Goal: Check status: Check status

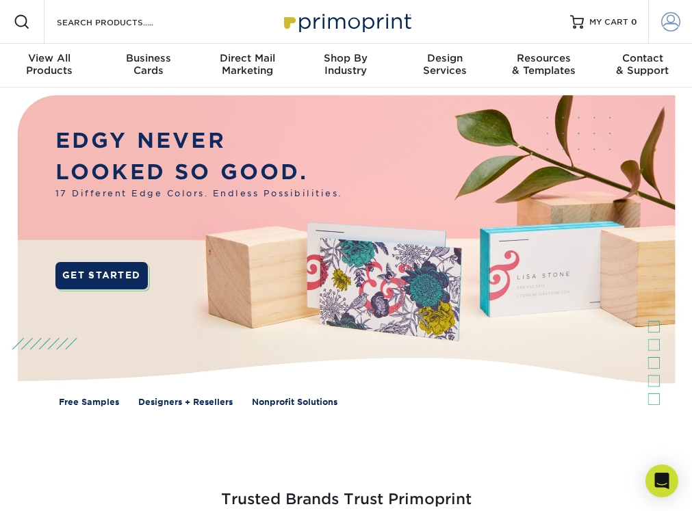
click at [668, 19] on span at bounding box center [670, 21] width 19 height 19
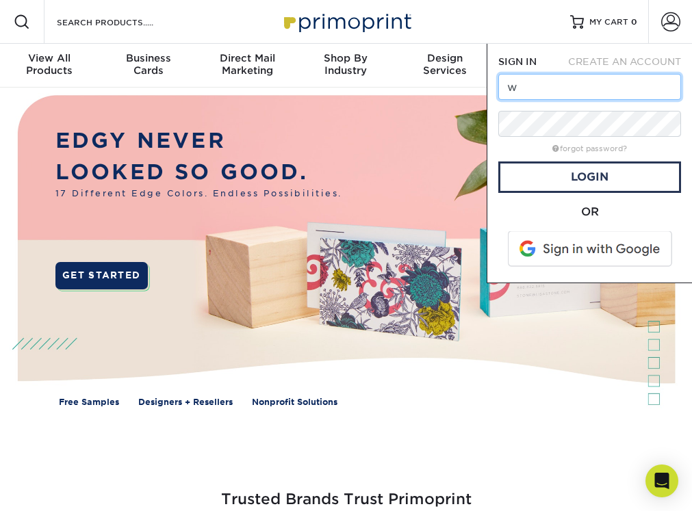
type input "woodwoseandme@gmail.com"
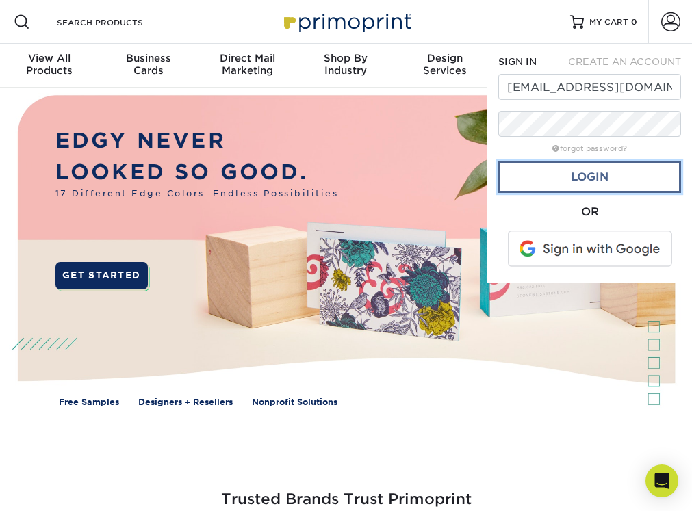
click at [579, 174] on link "Login" at bounding box center [589, 176] width 183 height 31
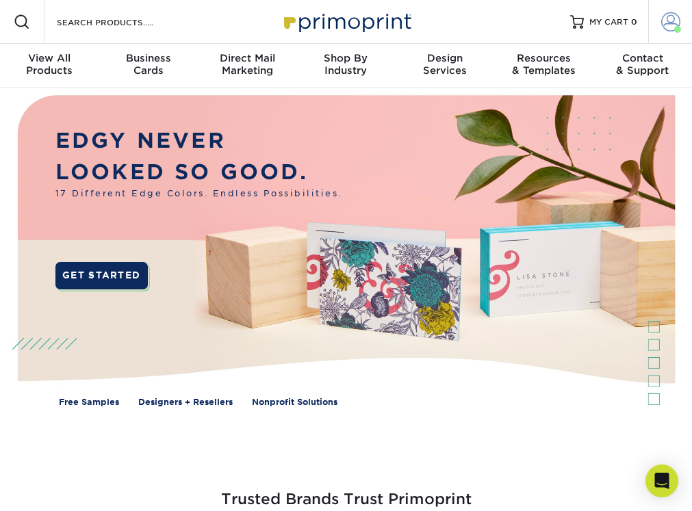
click at [677, 27] on span at bounding box center [677, 29] width 7 height 7
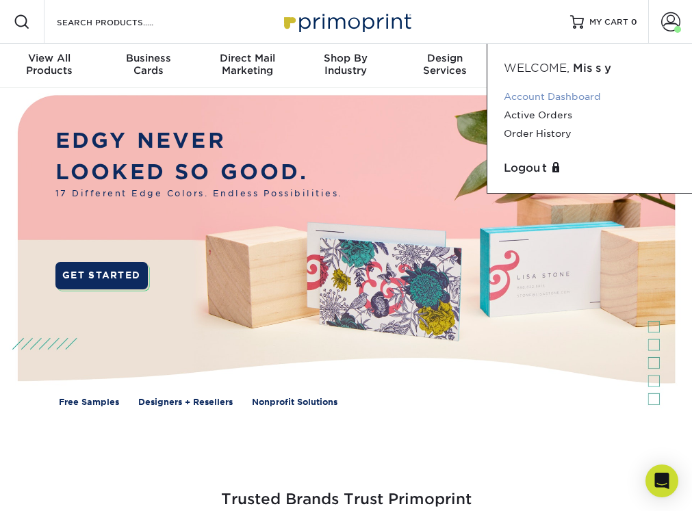
click at [590, 96] on link "Account Dashboard" at bounding box center [589, 97] width 172 height 18
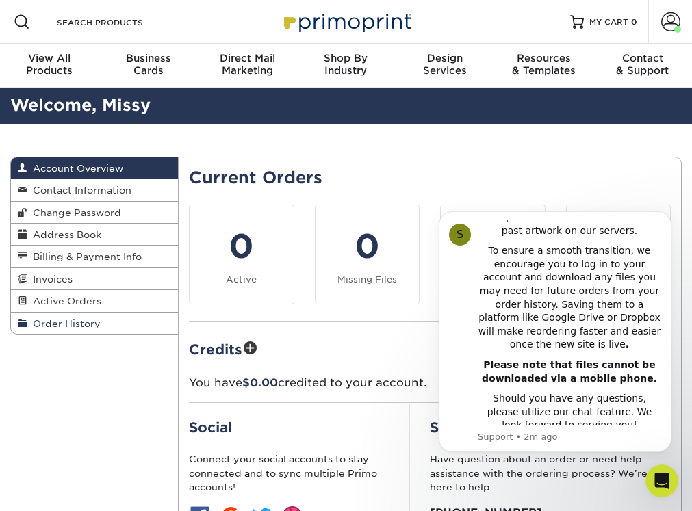
click at [60, 324] on span "Order History" at bounding box center [63, 323] width 73 height 11
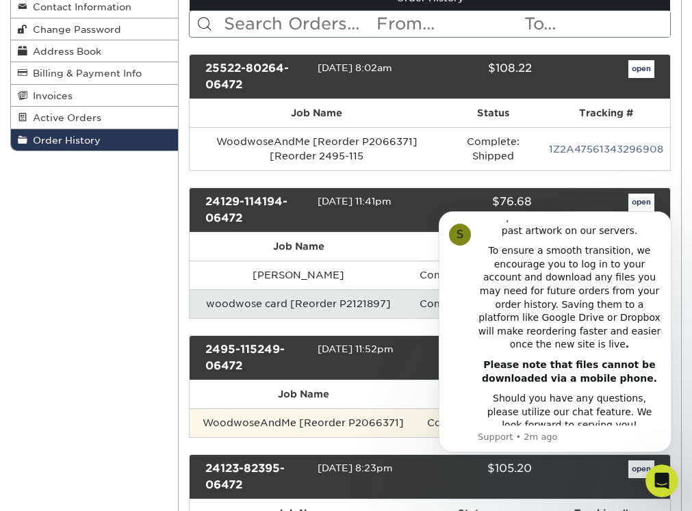
scroll to position [137, 0]
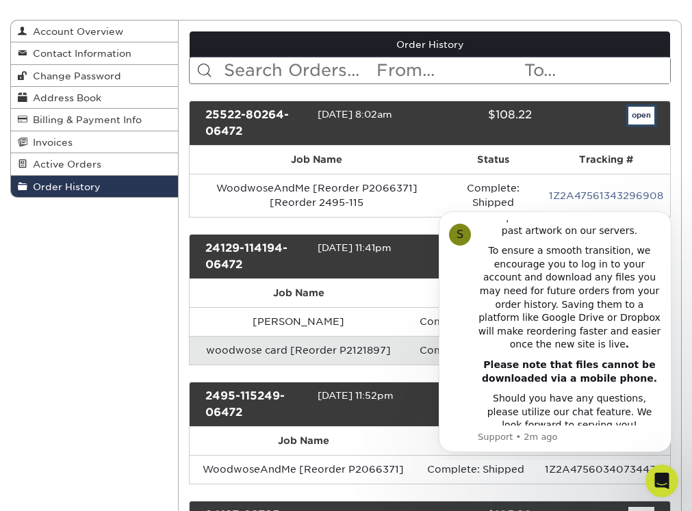
click at [639, 114] on link "open" at bounding box center [641, 116] width 26 height 18
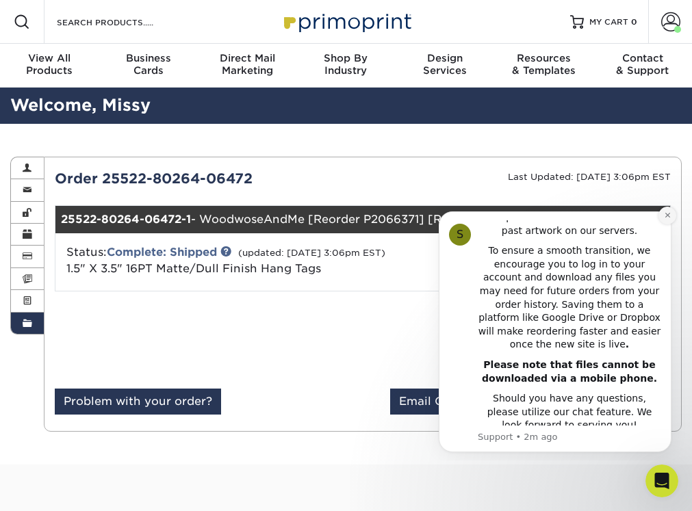
drag, startPoint x: 665, startPoint y: 211, endPoint x: 1079, endPoint y: 409, distance: 458.9
click at [665, 211] on button "Dismiss notification" at bounding box center [667, 216] width 18 height 18
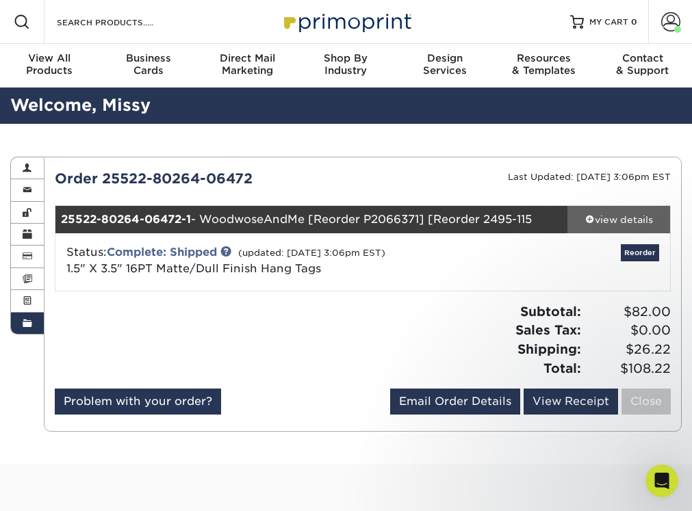
click at [619, 215] on div "view details" at bounding box center [618, 220] width 103 height 14
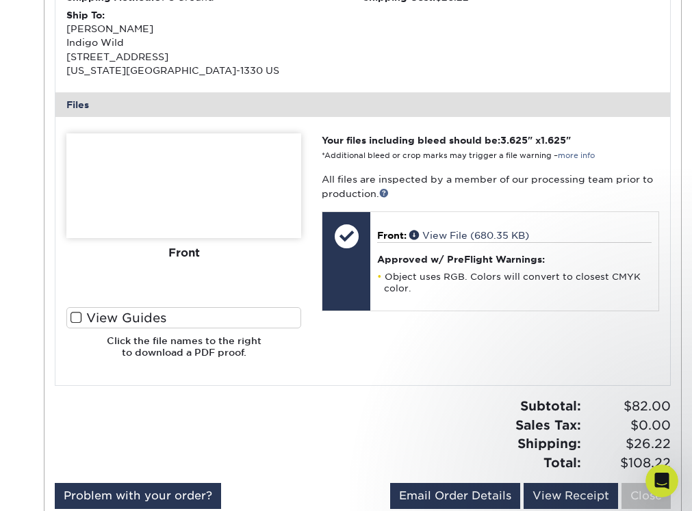
scroll to position [479, 0]
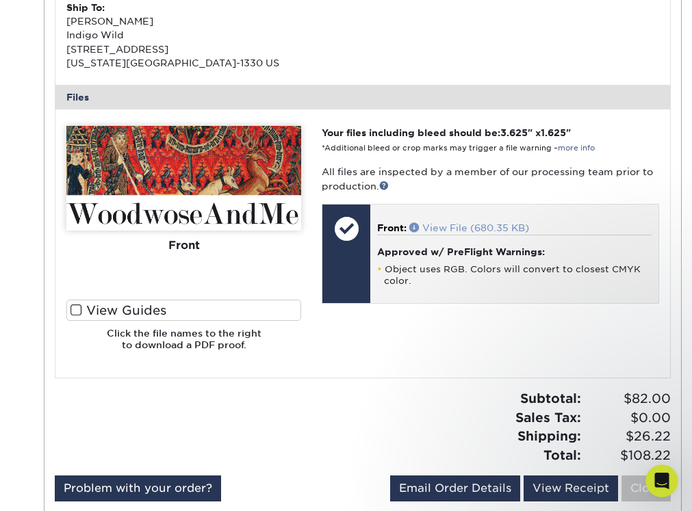
click at [417, 224] on span at bounding box center [415, 227] width 13 height 10
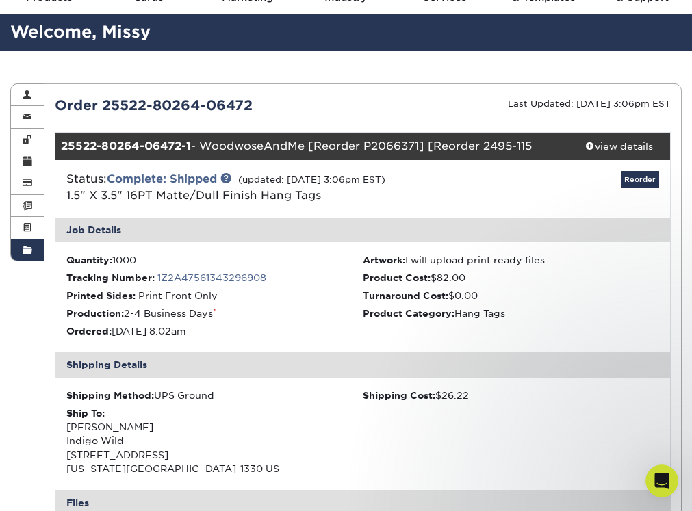
scroll to position [0, 0]
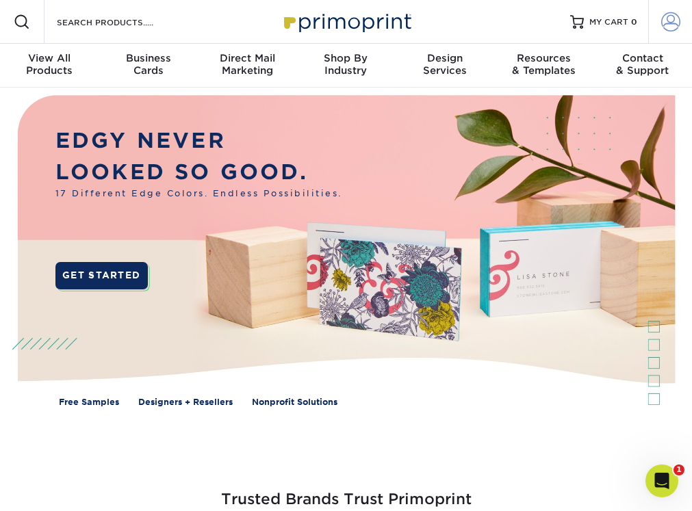
click at [664, 21] on span at bounding box center [670, 21] width 19 height 19
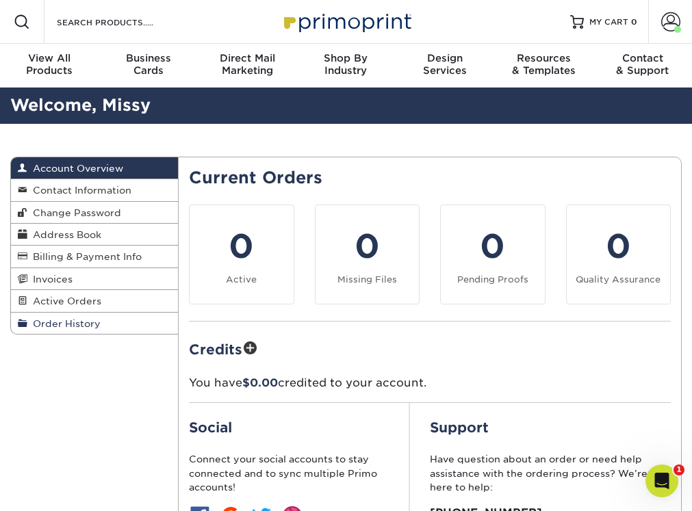
click at [68, 323] on span "Order History" at bounding box center [63, 323] width 73 height 11
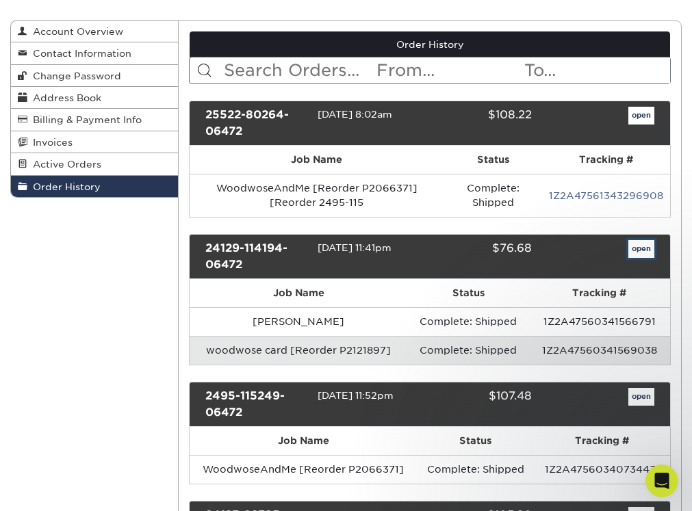
click at [639, 247] on link "open" at bounding box center [641, 249] width 26 height 18
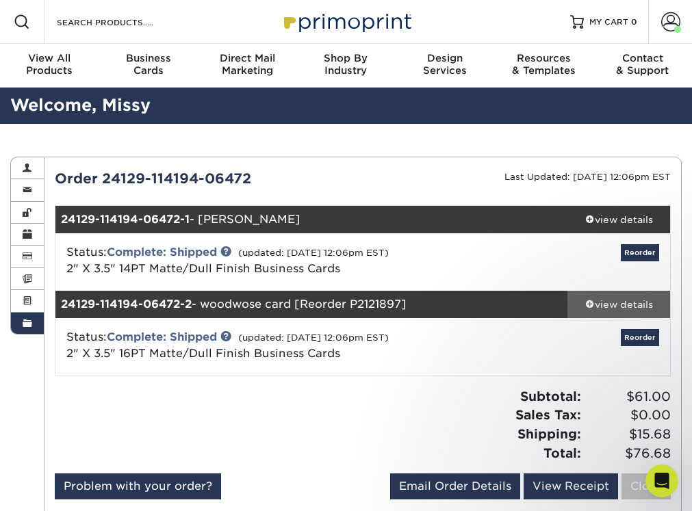
click at [606, 303] on div "view details" at bounding box center [618, 305] width 103 height 14
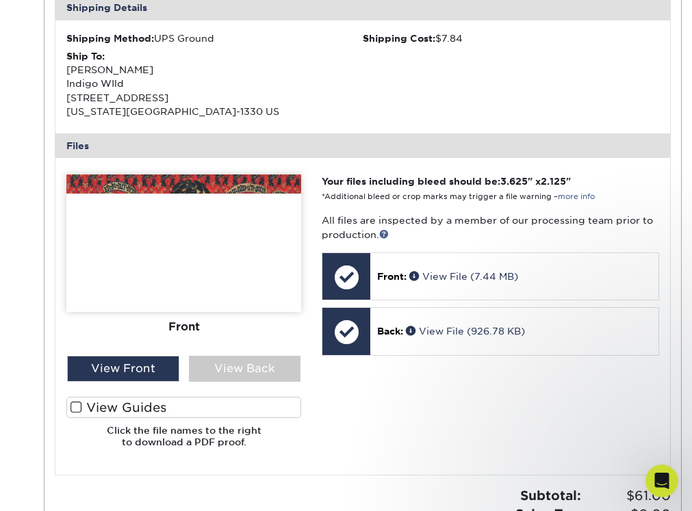
scroll to position [547, 0]
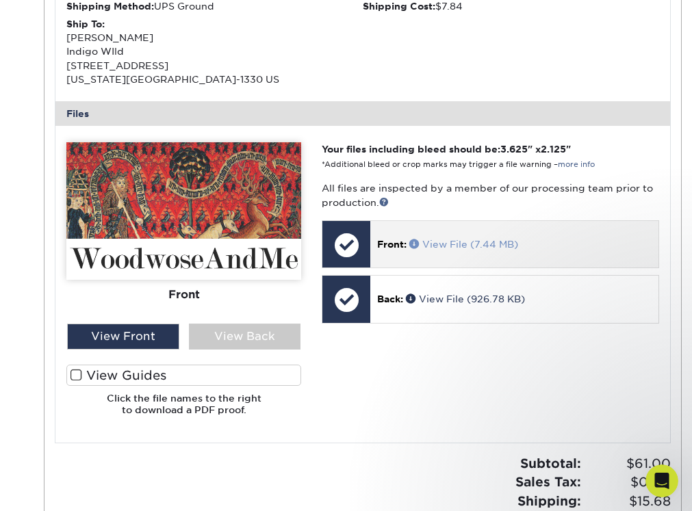
click at [475, 241] on link "View File (7.44 MB)" at bounding box center [463, 244] width 109 height 11
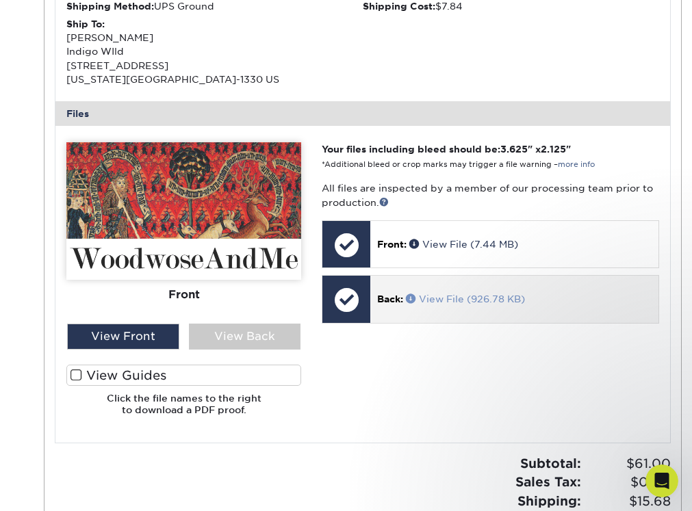
click at [461, 302] on link "View File (926.78 KB)" at bounding box center [465, 298] width 119 height 11
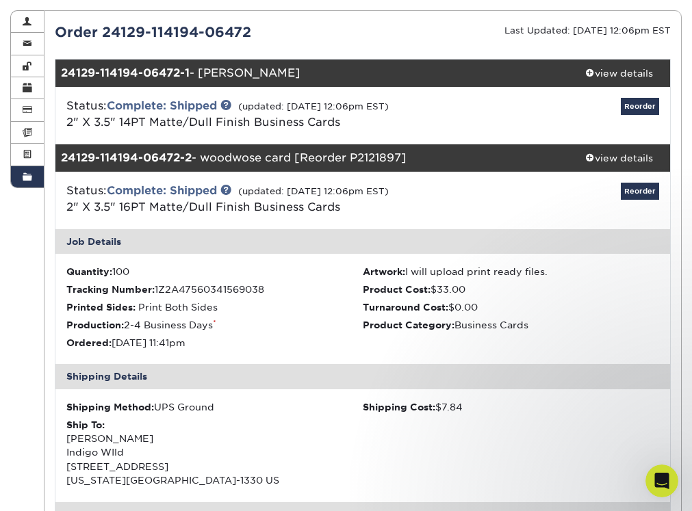
scroll to position [68, 0]
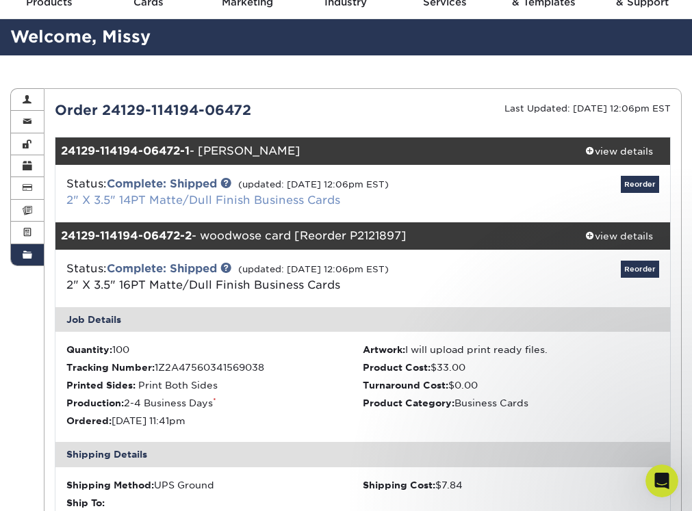
click at [208, 195] on link "2" X 3.5" 14PT Matte/Dull Finish Business Cards" at bounding box center [203, 200] width 274 height 13
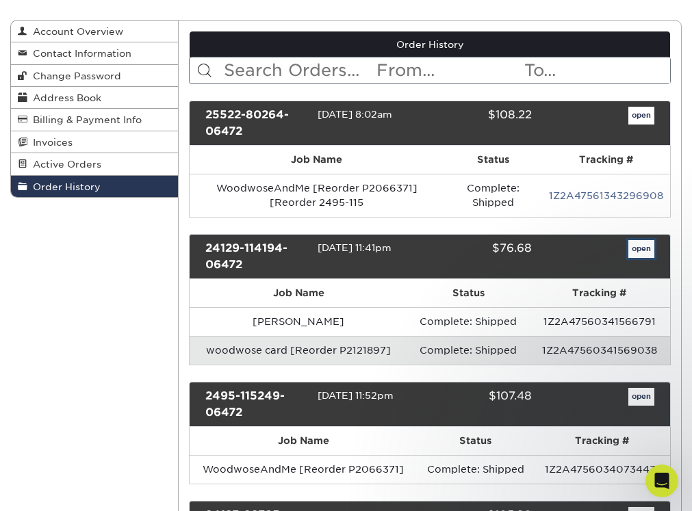
click at [637, 245] on link "open" at bounding box center [641, 249] width 26 height 18
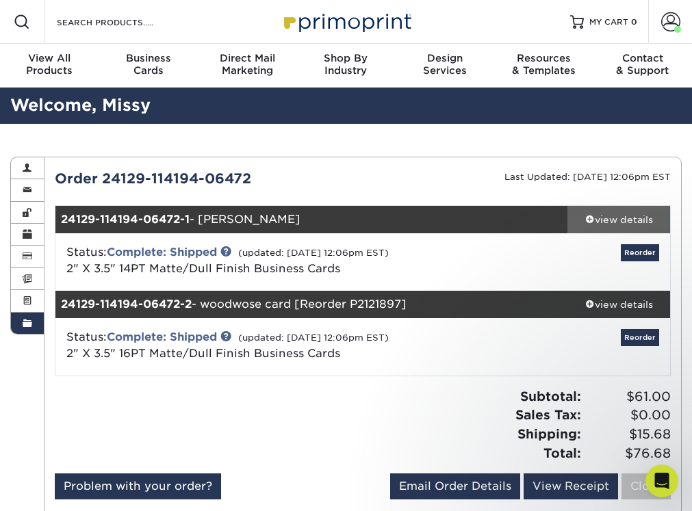
click at [611, 214] on div "view details" at bounding box center [618, 220] width 103 height 14
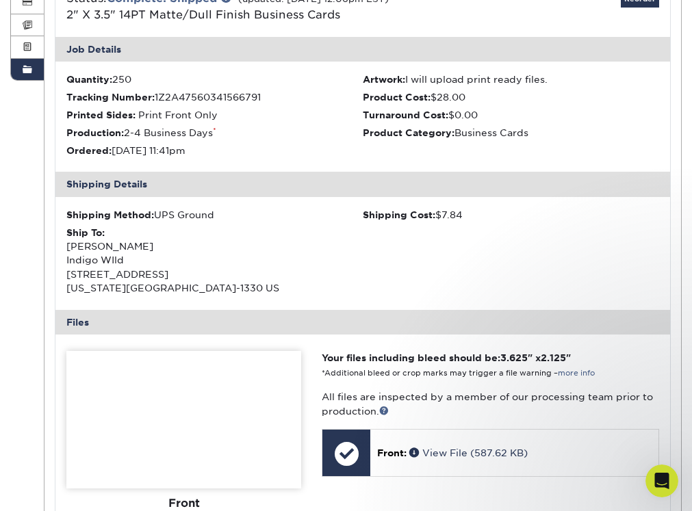
scroll to position [342, 0]
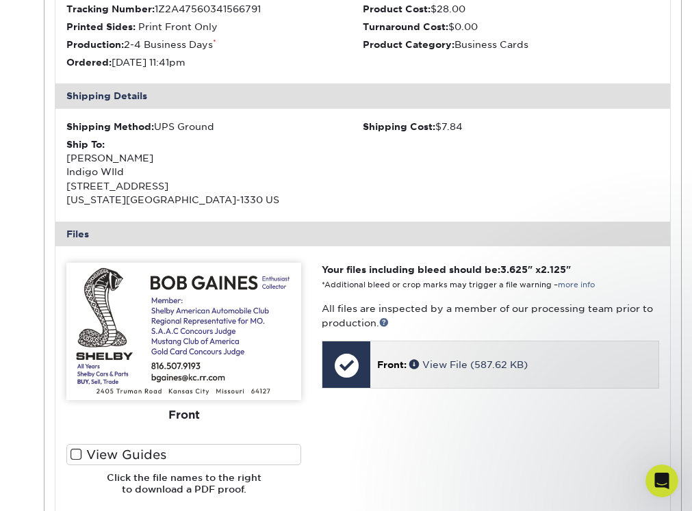
click at [476, 371] on p "Front: View File (587.62 KB)" at bounding box center [514, 365] width 274 height 14
click at [413, 358] on p "Front: View File (587.62 KB)" at bounding box center [514, 365] width 274 height 14
click at [464, 363] on link "View File (587.62 KB)" at bounding box center [468, 364] width 118 height 11
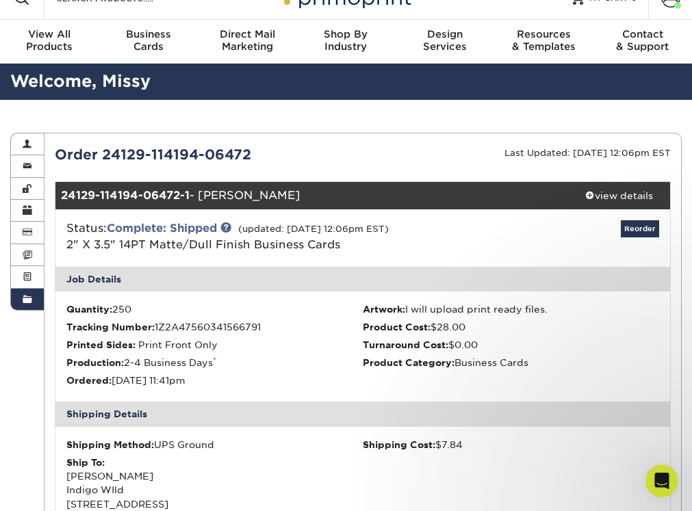
scroll to position [0, 0]
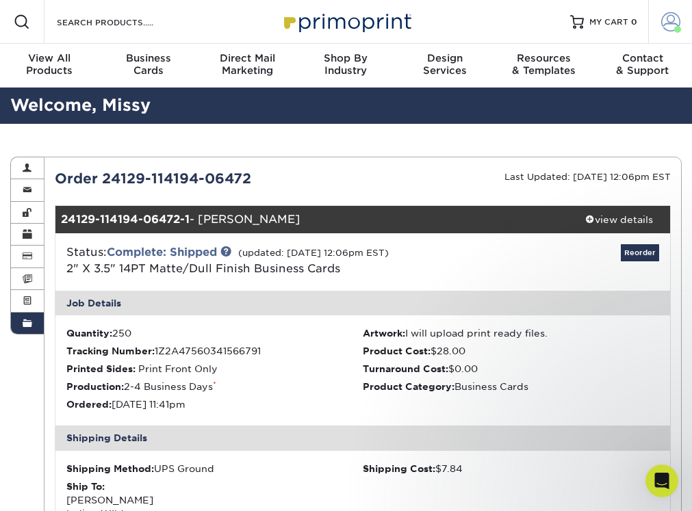
click at [668, 22] on span at bounding box center [670, 21] width 19 height 19
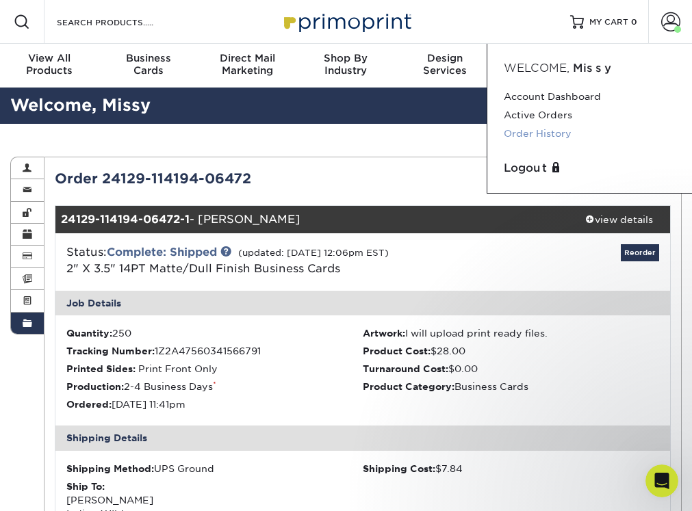
click at [544, 130] on link "Order History" at bounding box center [589, 133] width 172 height 18
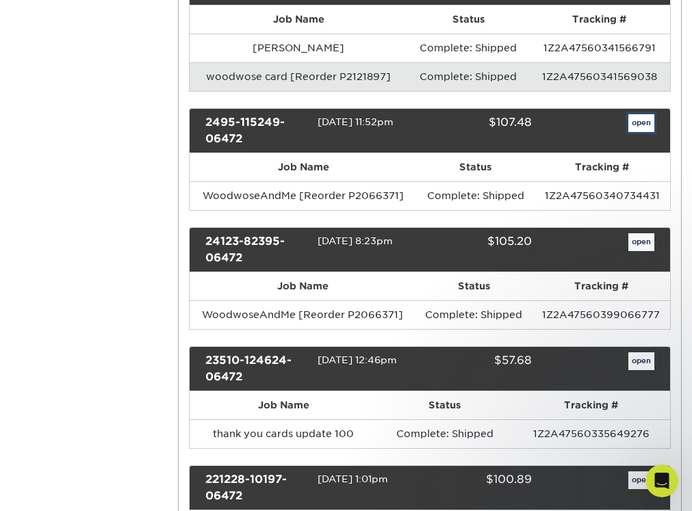
click at [639, 122] on link "open" at bounding box center [641, 123] width 26 height 18
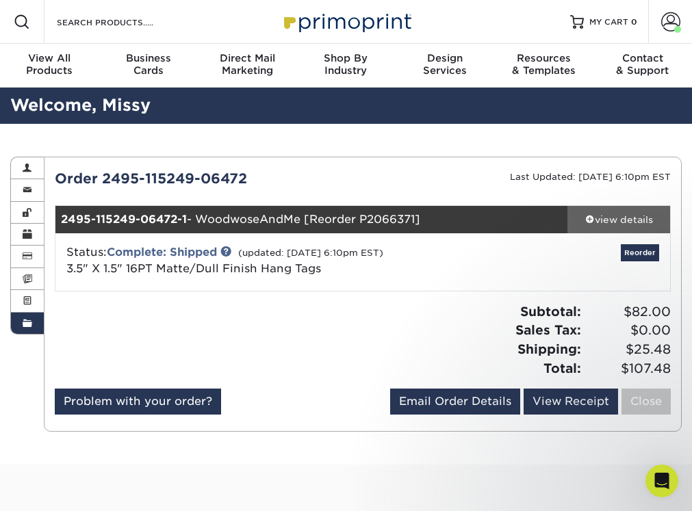
click at [609, 213] on div "view details" at bounding box center [618, 220] width 103 height 14
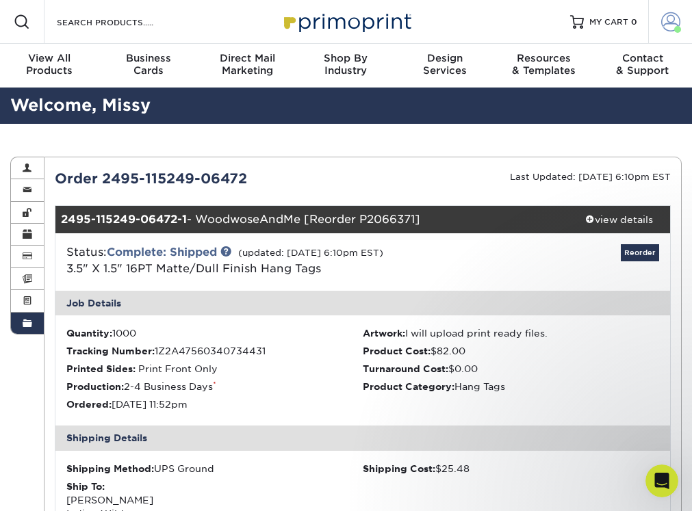
click at [671, 17] on span at bounding box center [670, 21] width 19 height 19
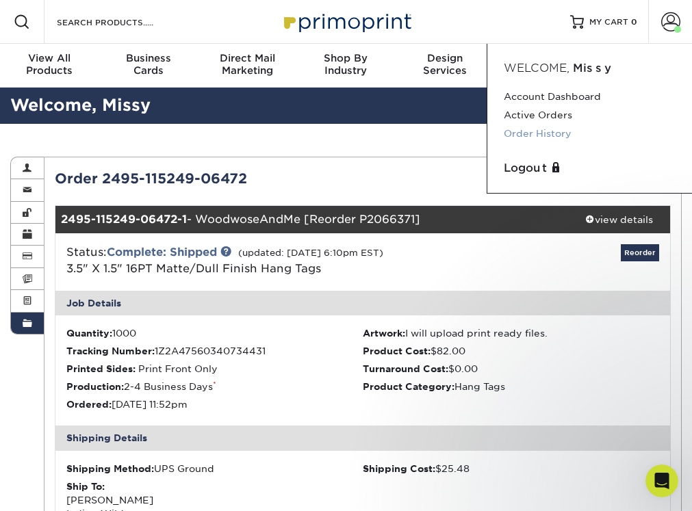
click at [552, 132] on link "Order History" at bounding box center [589, 133] width 172 height 18
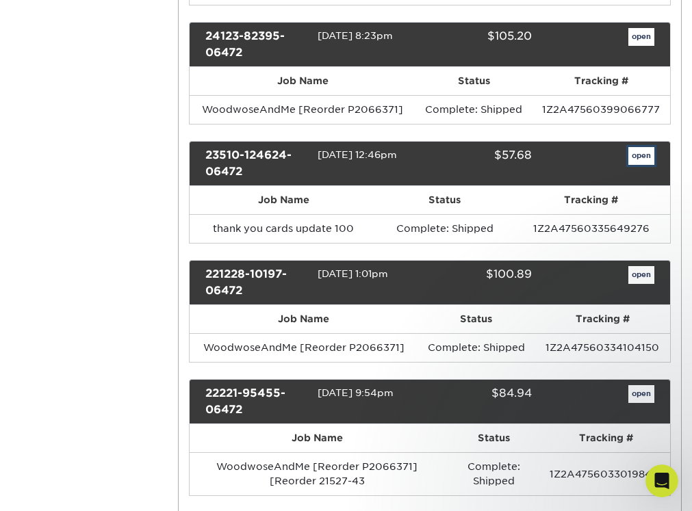
click at [635, 157] on link "open" at bounding box center [641, 156] width 26 height 18
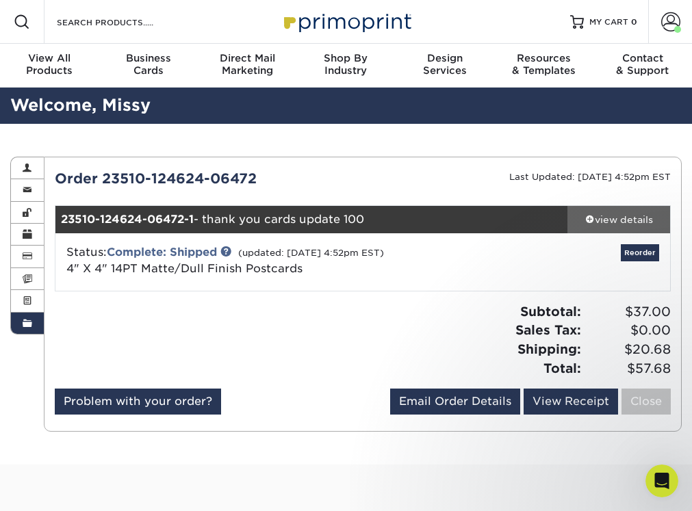
click at [606, 216] on div "view details" at bounding box center [618, 220] width 103 height 14
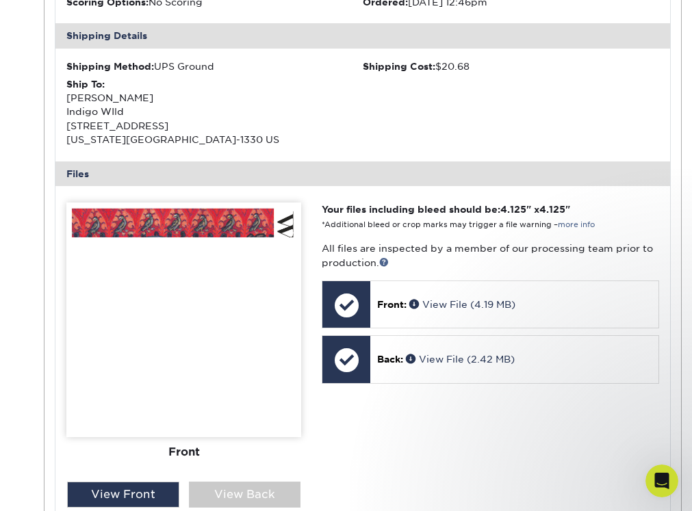
scroll to position [410, 0]
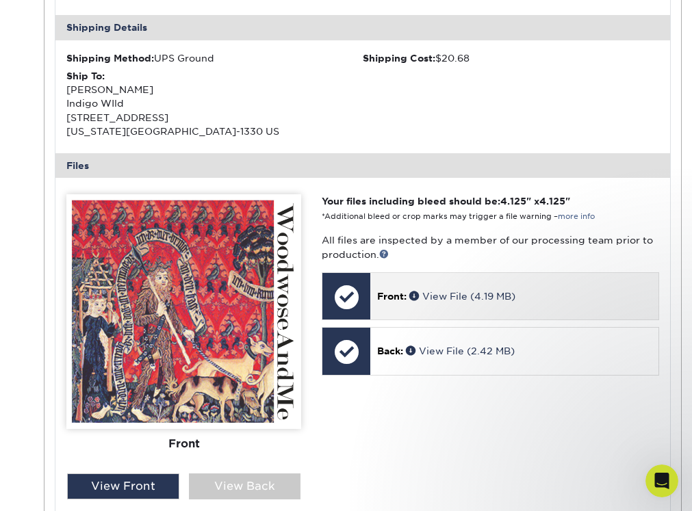
click at [463, 302] on p "Front: View File (4.19 MB)" at bounding box center [514, 296] width 274 height 14
click at [451, 295] on link "View File (4.19 MB)" at bounding box center [462, 296] width 106 height 11
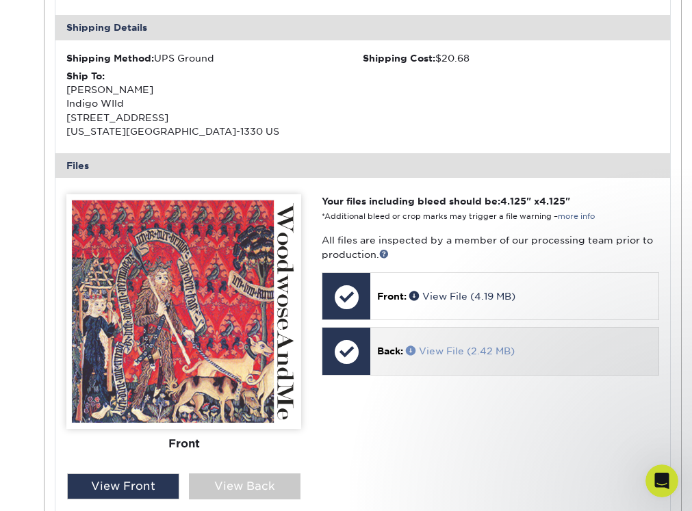
click at [465, 349] on link "View File (2.42 MB)" at bounding box center [460, 350] width 109 height 11
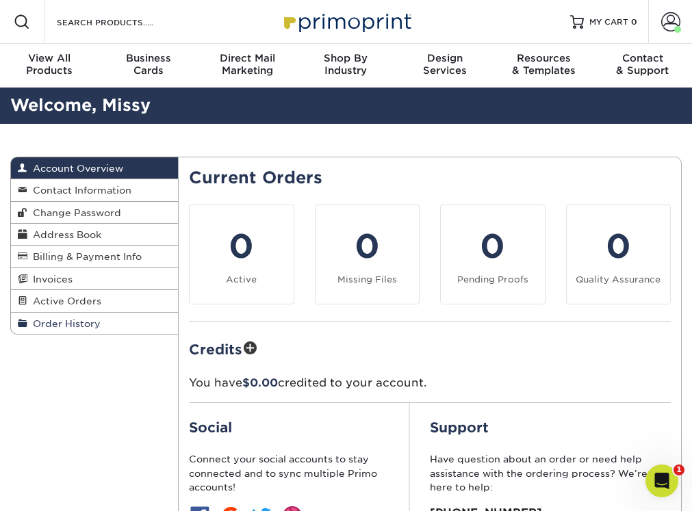
click at [73, 319] on span "Order History" at bounding box center [63, 323] width 73 height 11
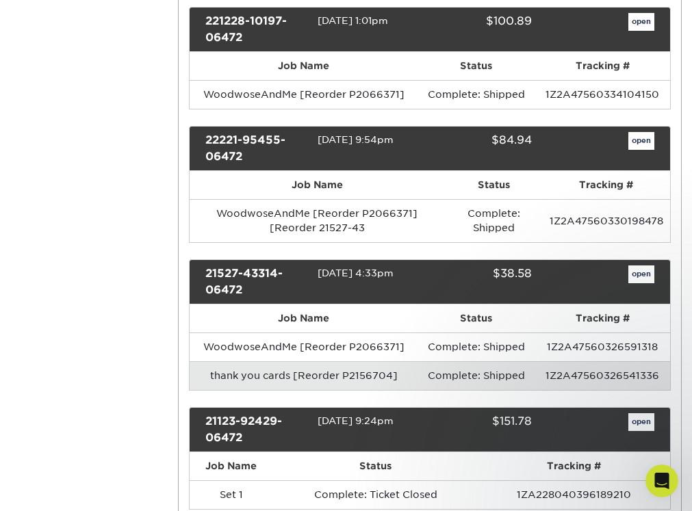
scroll to position [889, 0]
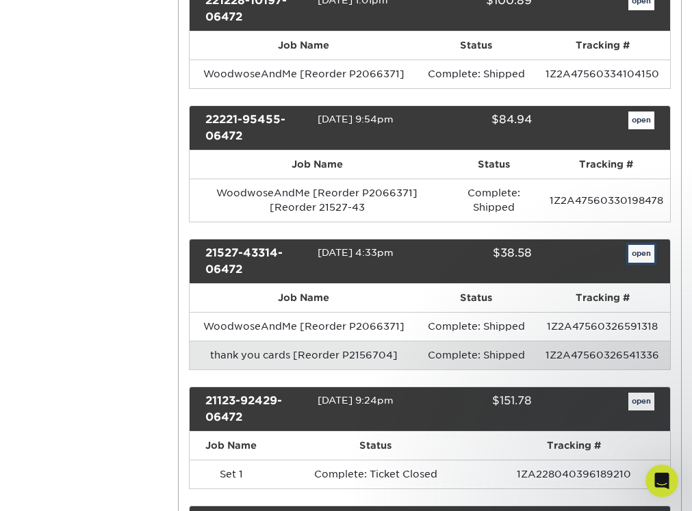
click at [640, 252] on link "open" at bounding box center [641, 254] width 26 height 18
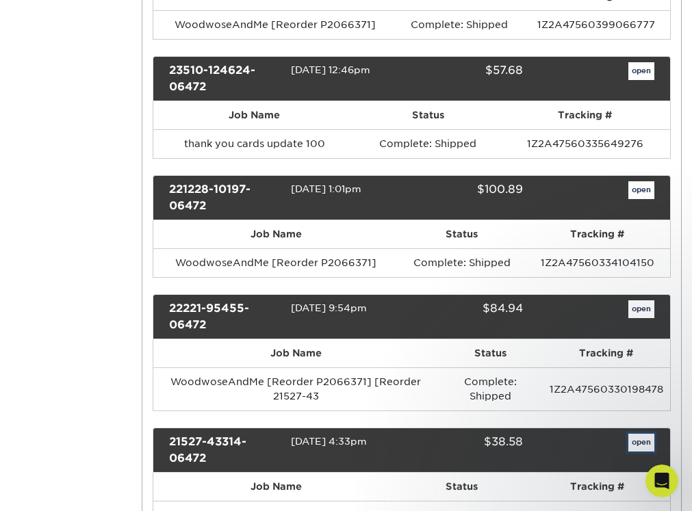
scroll to position [0, 0]
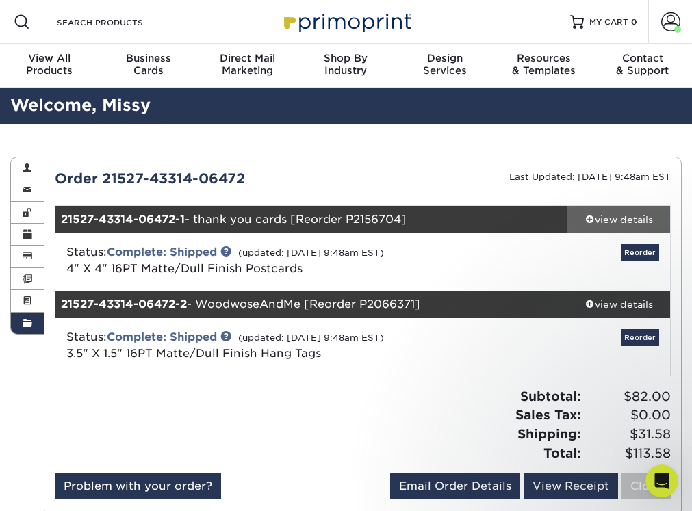
click at [605, 220] on div "view details" at bounding box center [618, 220] width 103 height 14
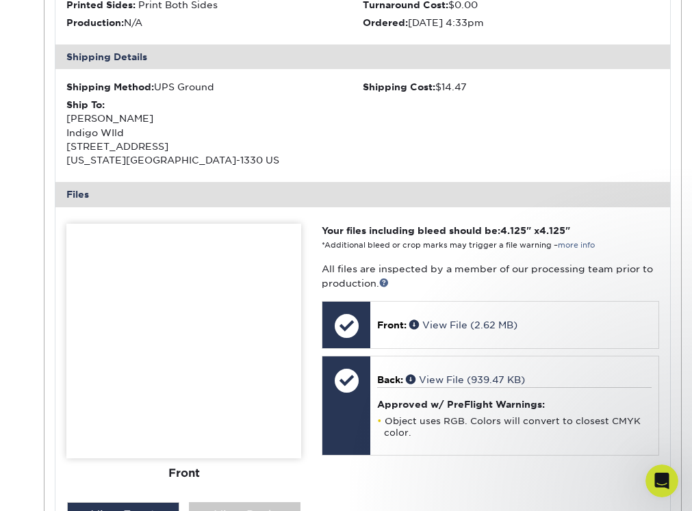
scroll to position [410, 0]
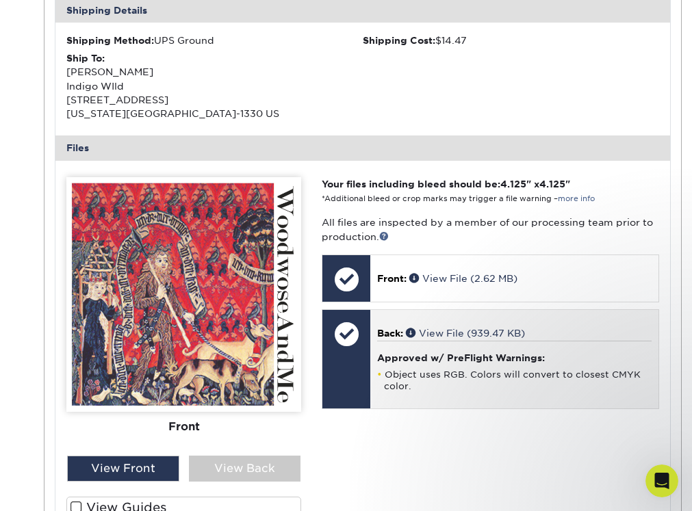
click at [453, 339] on p "Back: View File (939.47 KB)" at bounding box center [514, 333] width 274 height 14
click at [441, 332] on link "View File (939.47 KB)" at bounding box center [465, 333] width 119 height 11
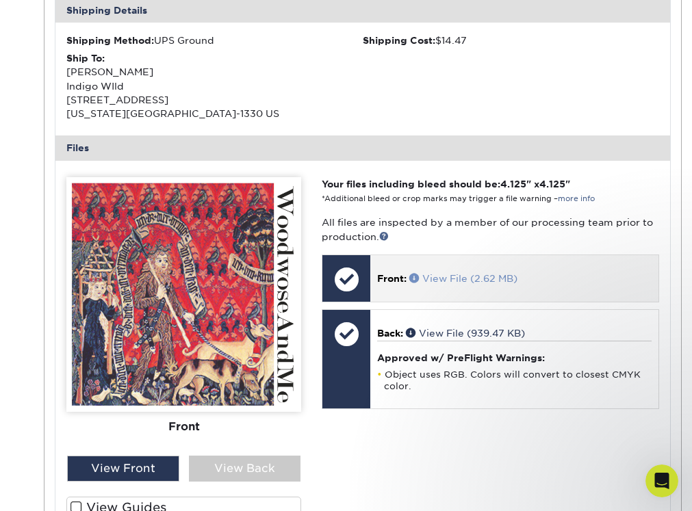
click at [427, 277] on link "View File (2.62 MB)" at bounding box center [463, 278] width 108 height 11
